Goal: Information Seeking & Learning: Learn about a topic

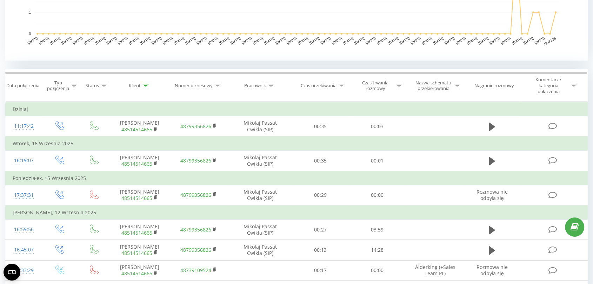
scroll to position [276, 0]
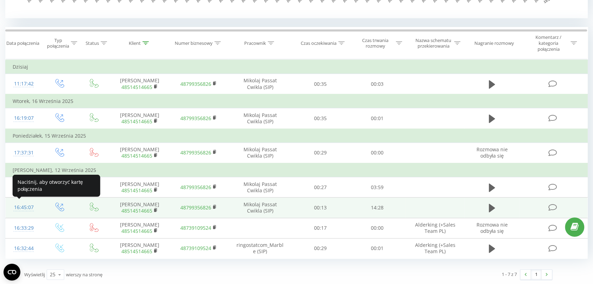
click at [17, 207] on div "16:45:07" at bounding box center [24, 208] width 22 height 14
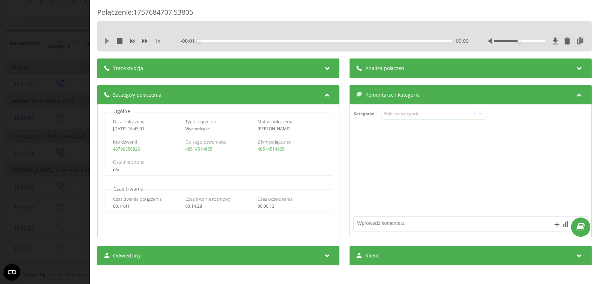
click at [107, 42] on icon at bounding box center [107, 41] width 4 height 6
click at [143, 43] on icon at bounding box center [145, 41] width 6 height 6
click at [135, 78] on div "Transkrypcja" at bounding box center [218, 69] width 242 height 20
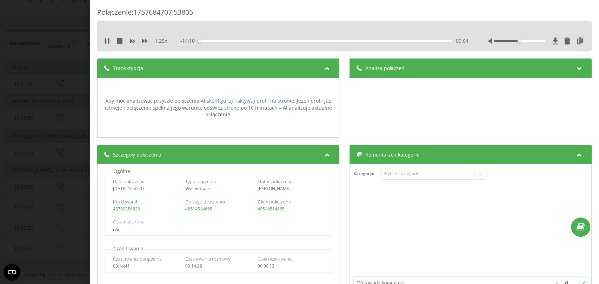
click at [386, 65] on span "Analiza połączeń" at bounding box center [384, 68] width 39 height 7
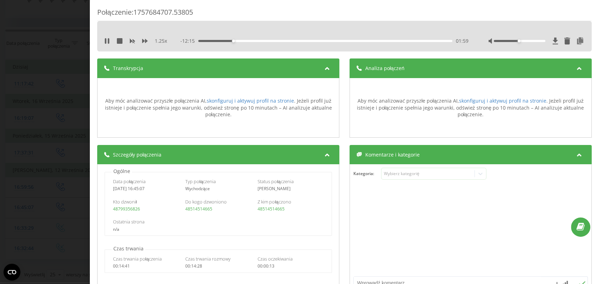
click at [222, 40] on div "01:59" at bounding box center [325, 41] width 254 height 2
click at [214, 41] on div "01:27" at bounding box center [325, 41] width 254 height 2
click at [204, 42] on div "00:58" at bounding box center [325, 41] width 254 height 2
click at [215, 40] on div "01:28" at bounding box center [325, 41] width 254 height 2
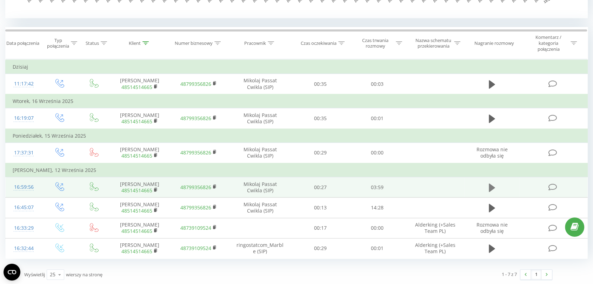
click at [492, 185] on icon at bounding box center [492, 188] width 6 height 10
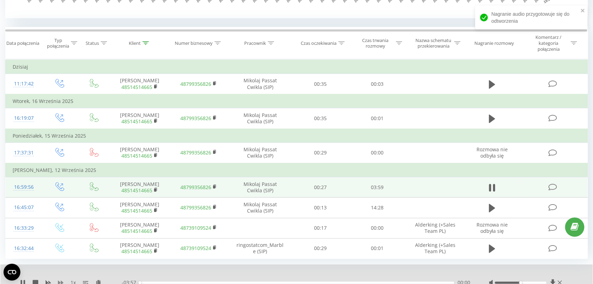
click at [59, 281] on icon at bounding box center [61, 283] width 6 height 6
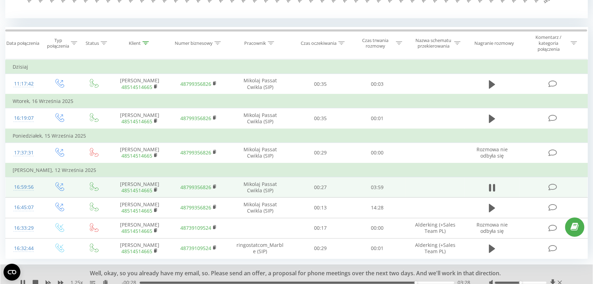
click at [486, 191] on td at bounding box center [491, 187] width 54 height 20
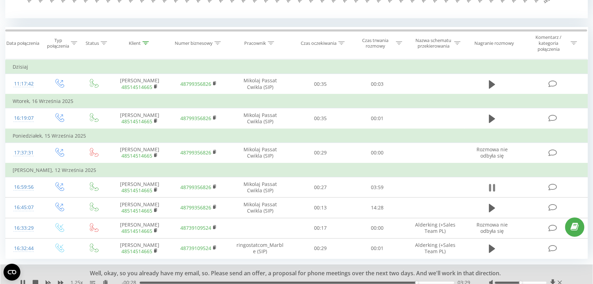
click at [492, 189] on icon at bounding box center [492, 188] width 6 height 10
